Goal: Information Seeking & Learning: Learn about a topic

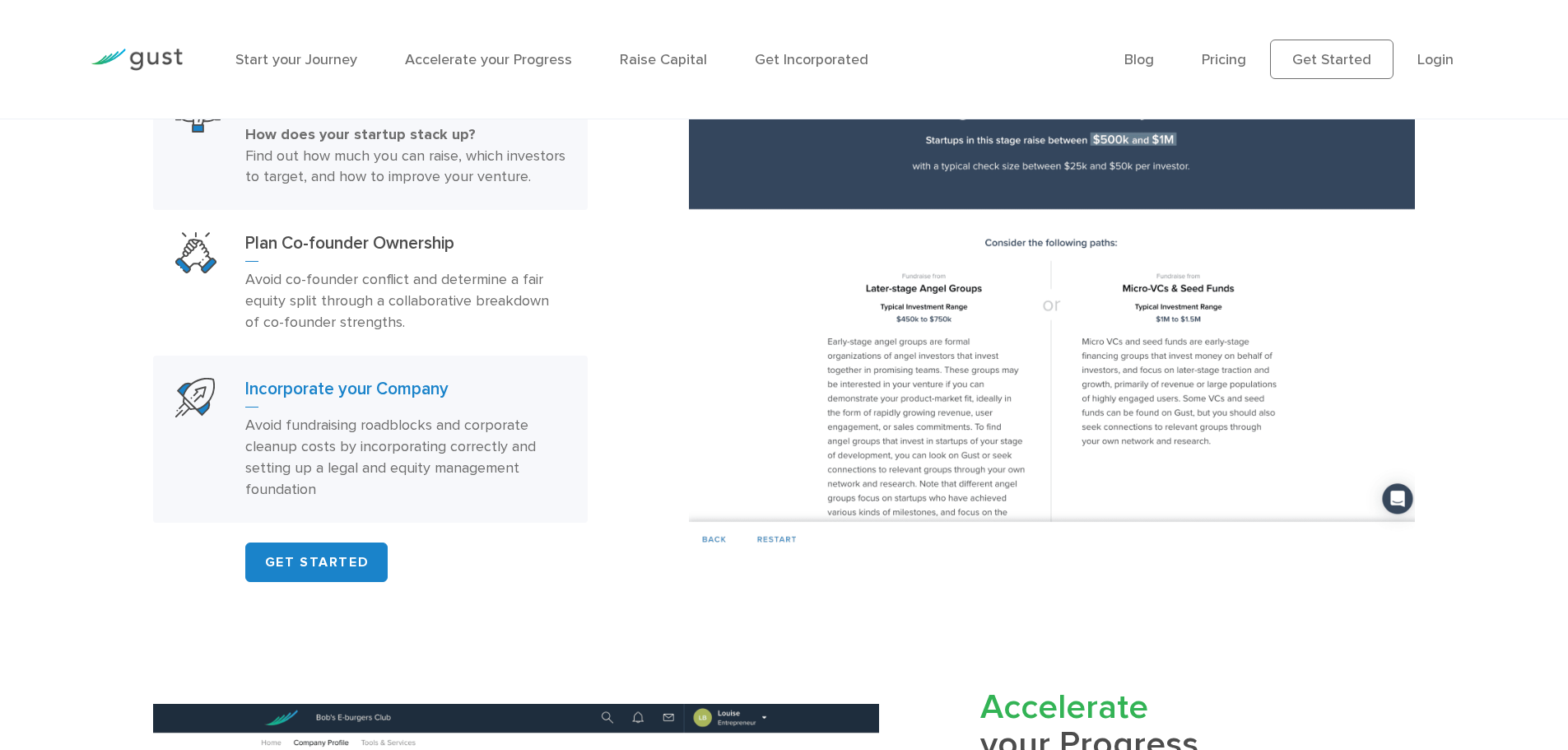
scroll to position [1234, 0]
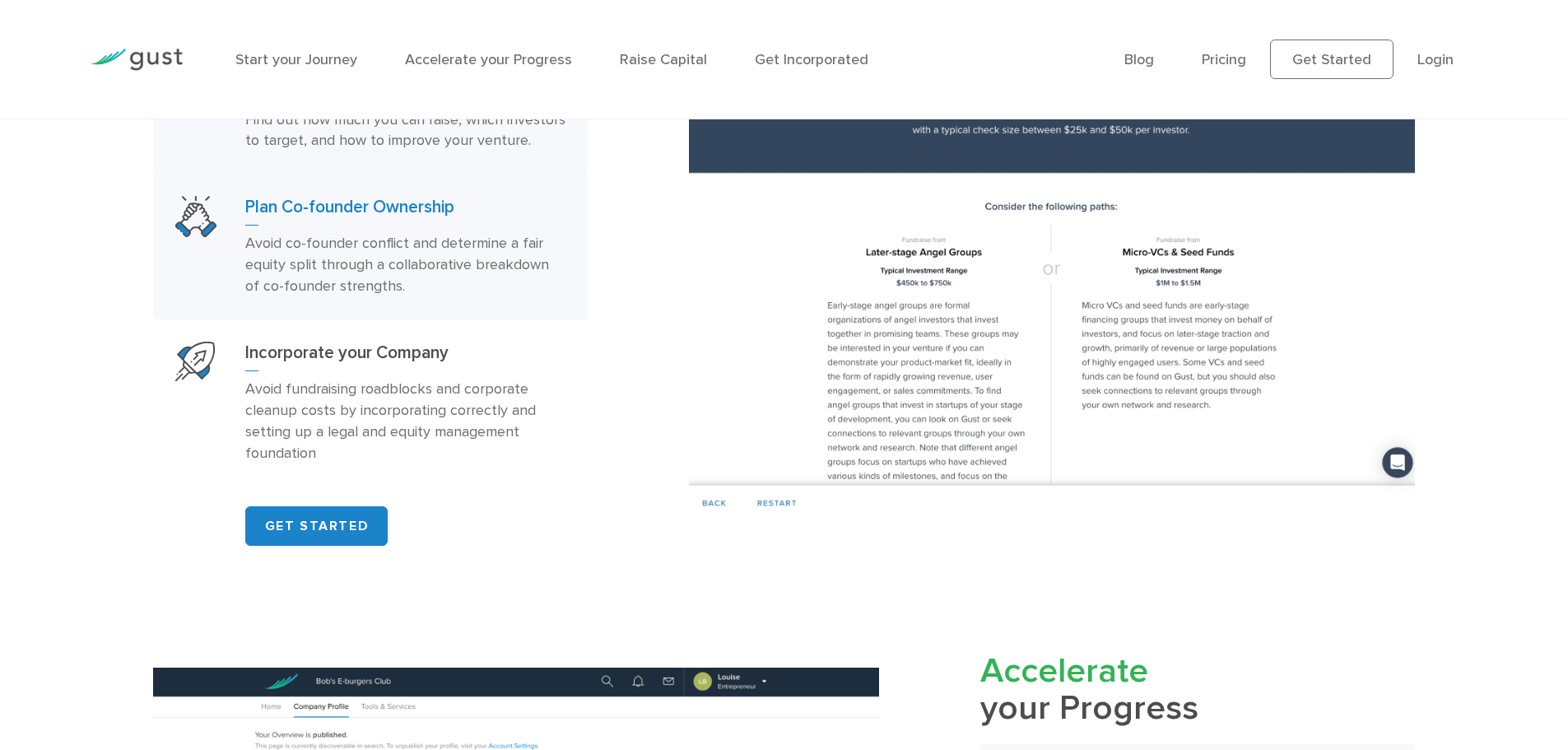
click at [401, 225] on h3 "Plan Co-founder Ownership" at bounding box center [404, 211] width 320 height 30
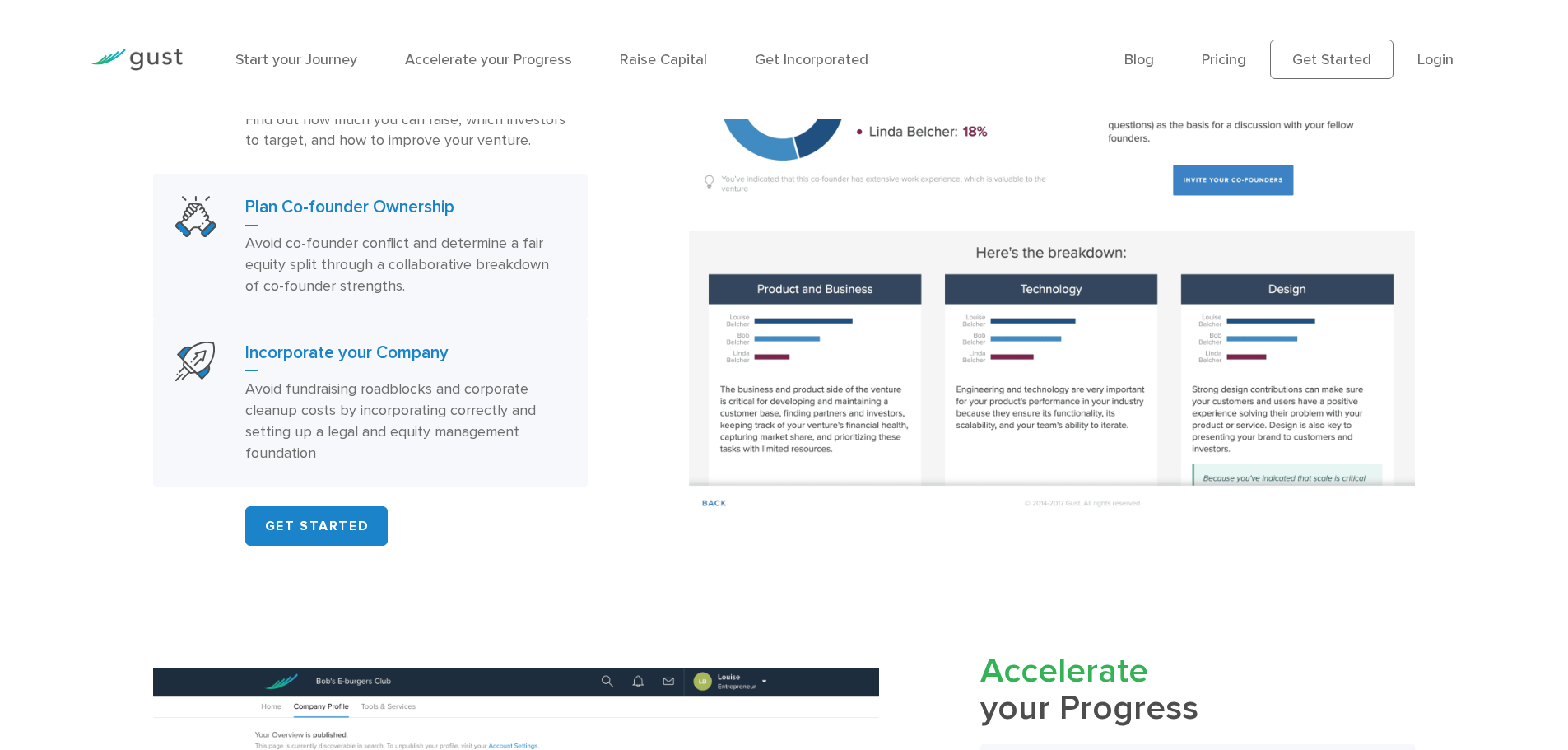
click at [397, 372] on h3 "Incorporate your Company" at bounding box center [404, 357] width 320 height 30
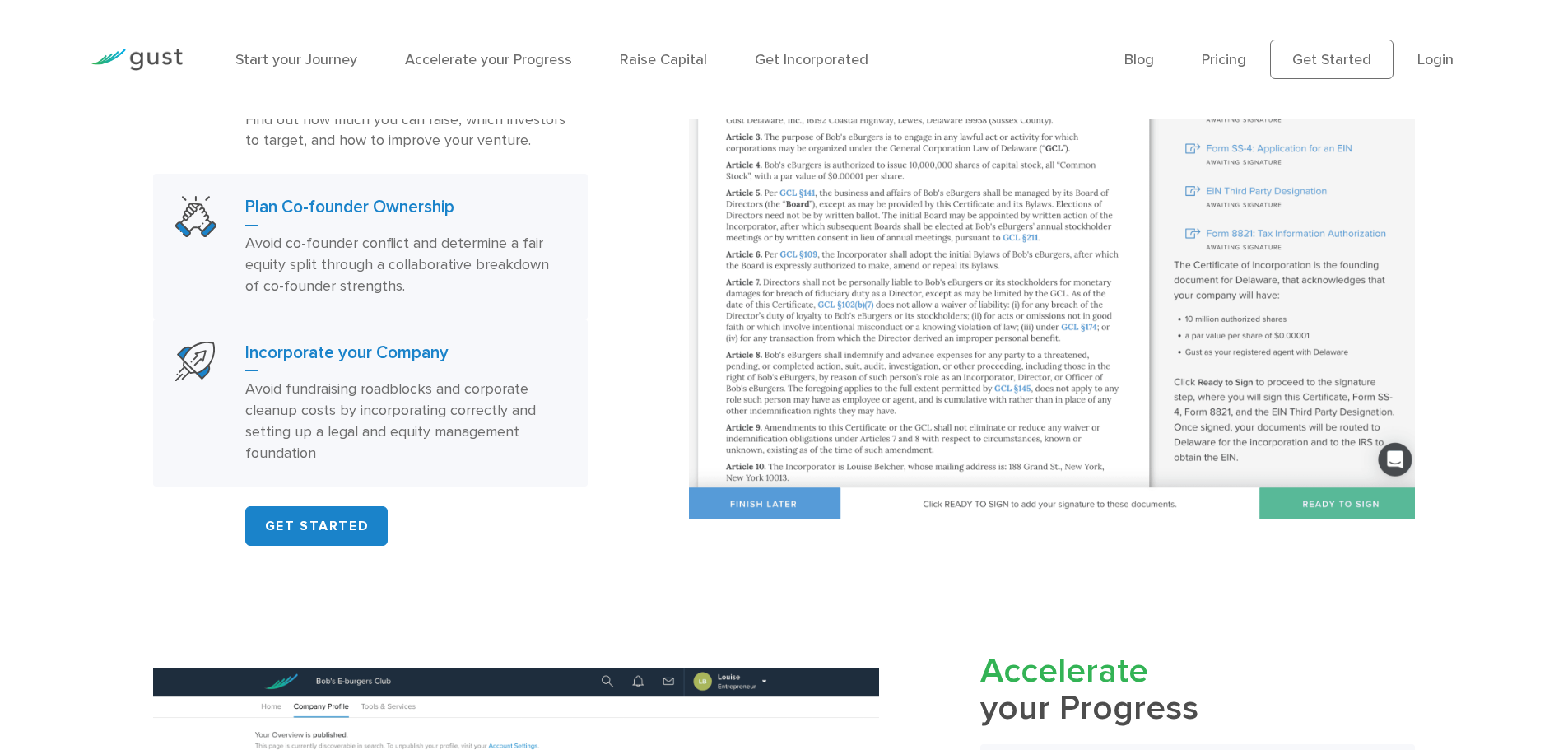
click at [407, 275] on p "Avoid co-founder conflict and determine a fair equity split through a collabora…" at bounding box center [404, 265] width 320 height 64
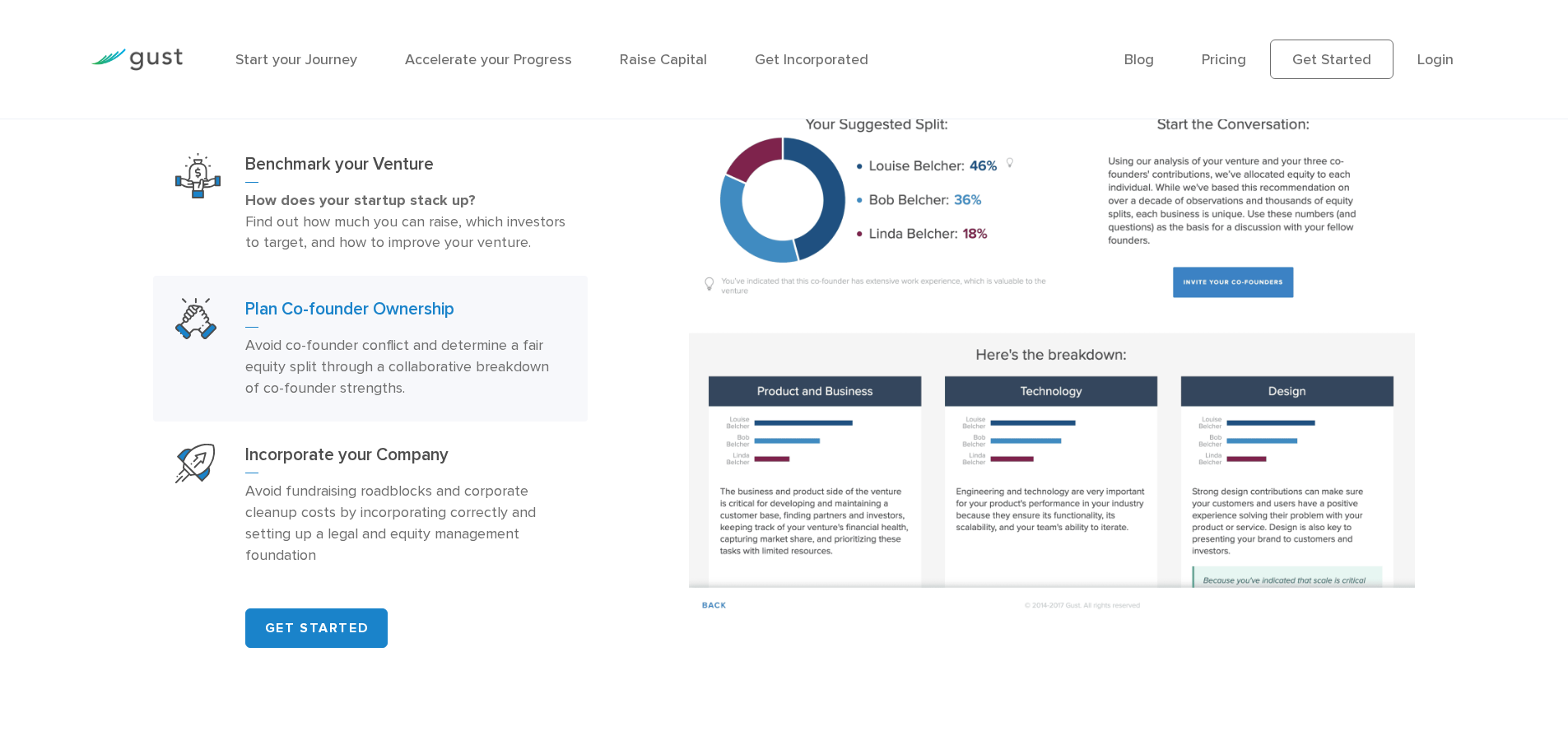
scroll to position [987, 0]
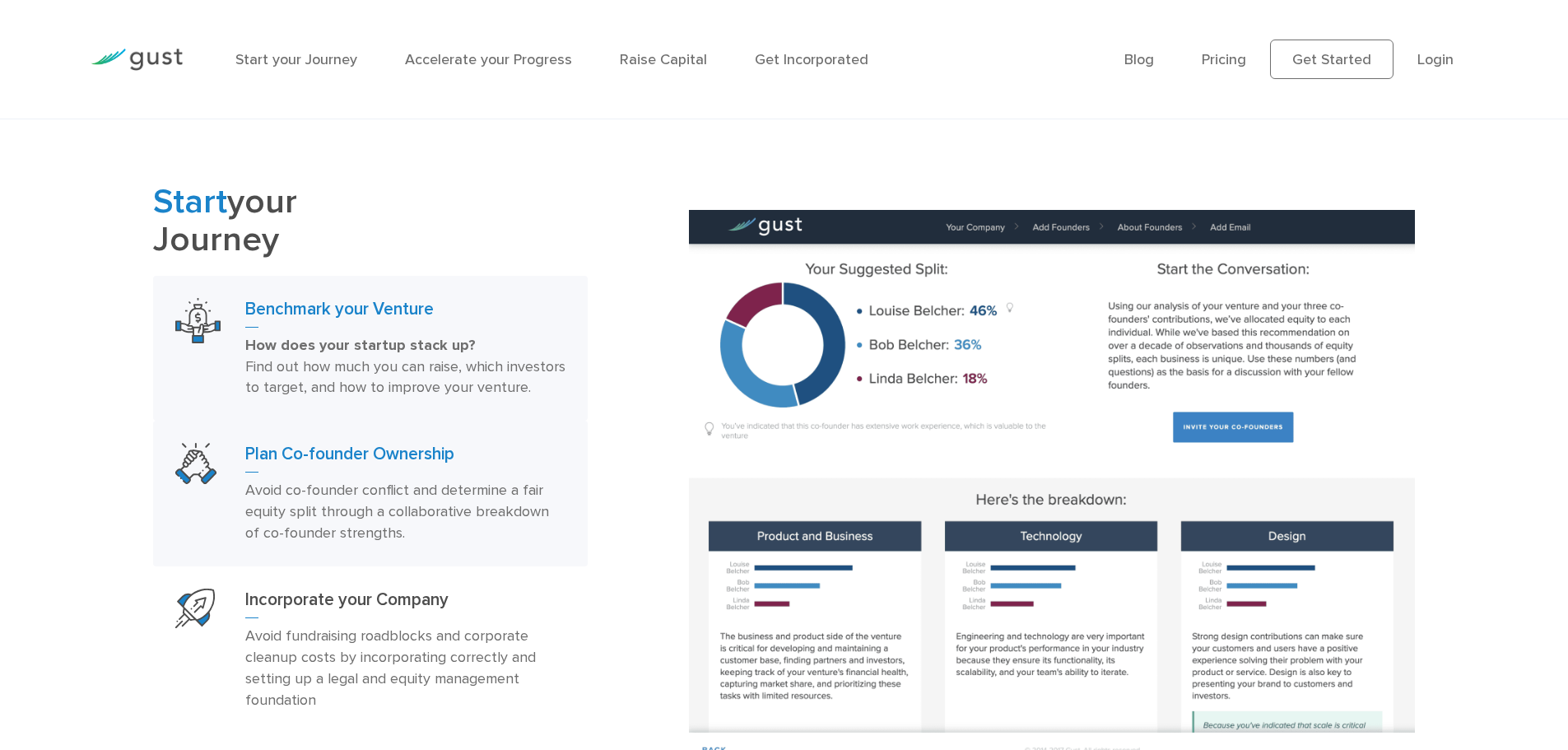
click at [410, 370] on span "Find out how much you can raise, which investors to target, and how to improve …" at bounding box center [404, 376] width 320 height 38
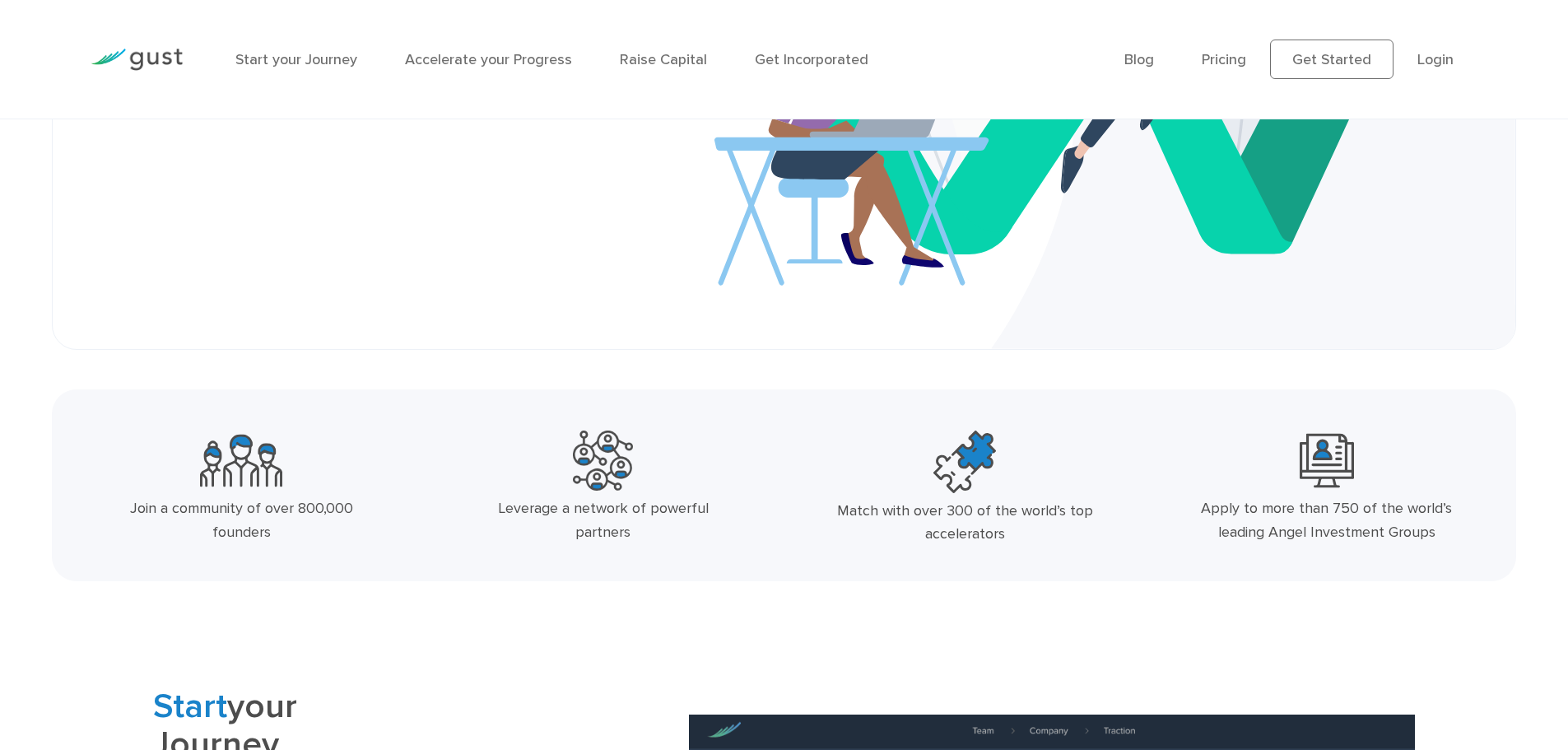
scroll to position [411, 0]
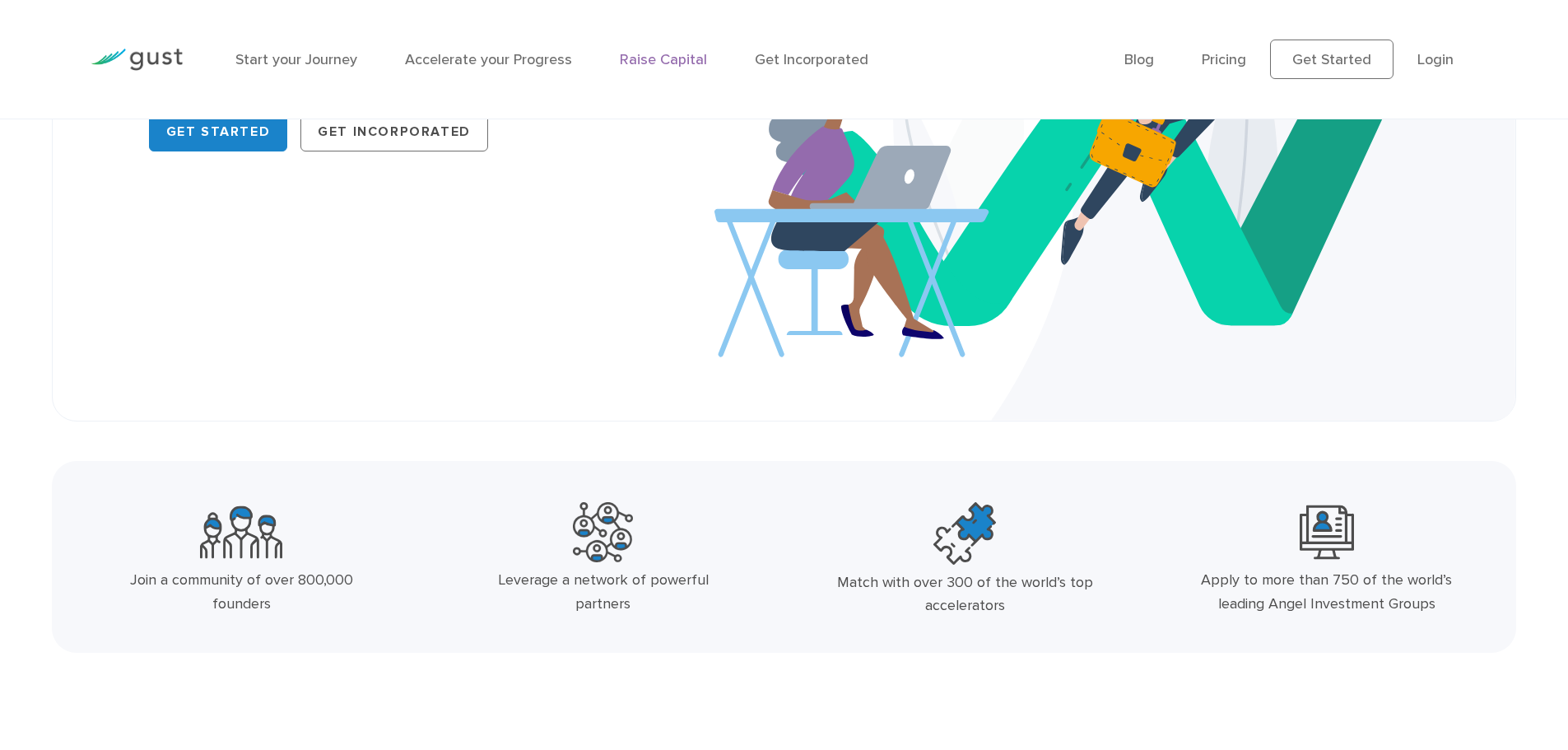
click at [676, 57] on link "Raise Capital" at bounding box center [662, 59] width 87 height 17
